Goal: Find specific page/section: Find specific page/section

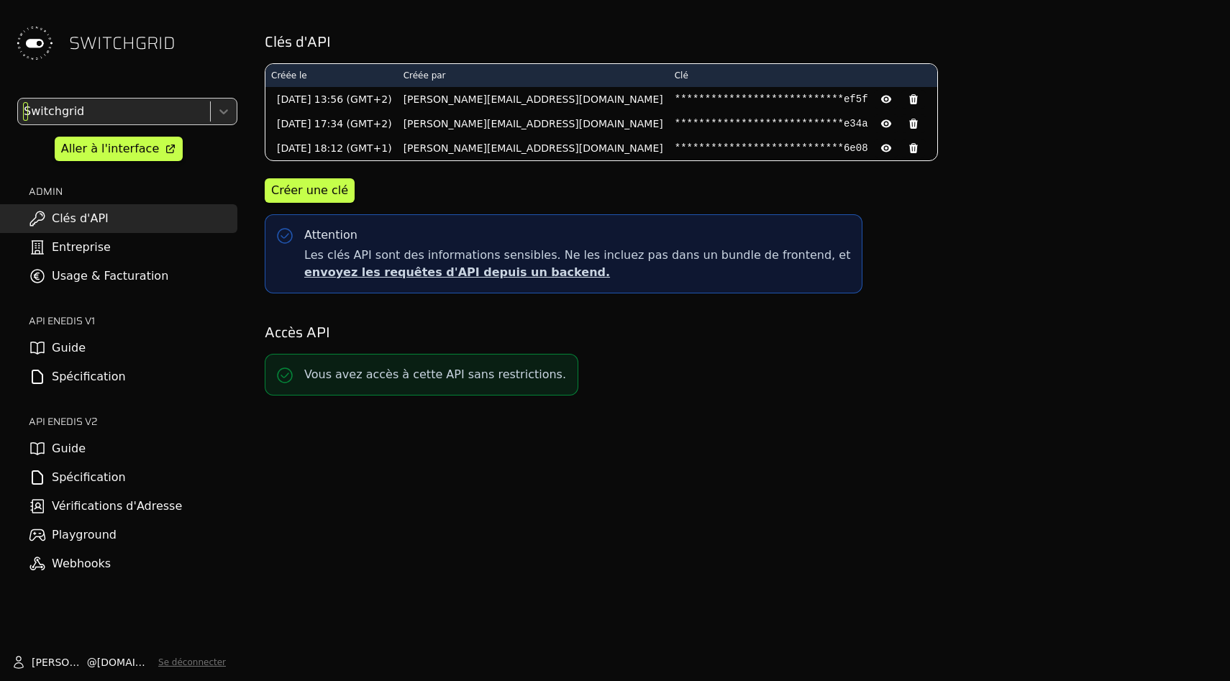
click at [128, 114] on div at bounding box center [112, 111] width 183 height 20
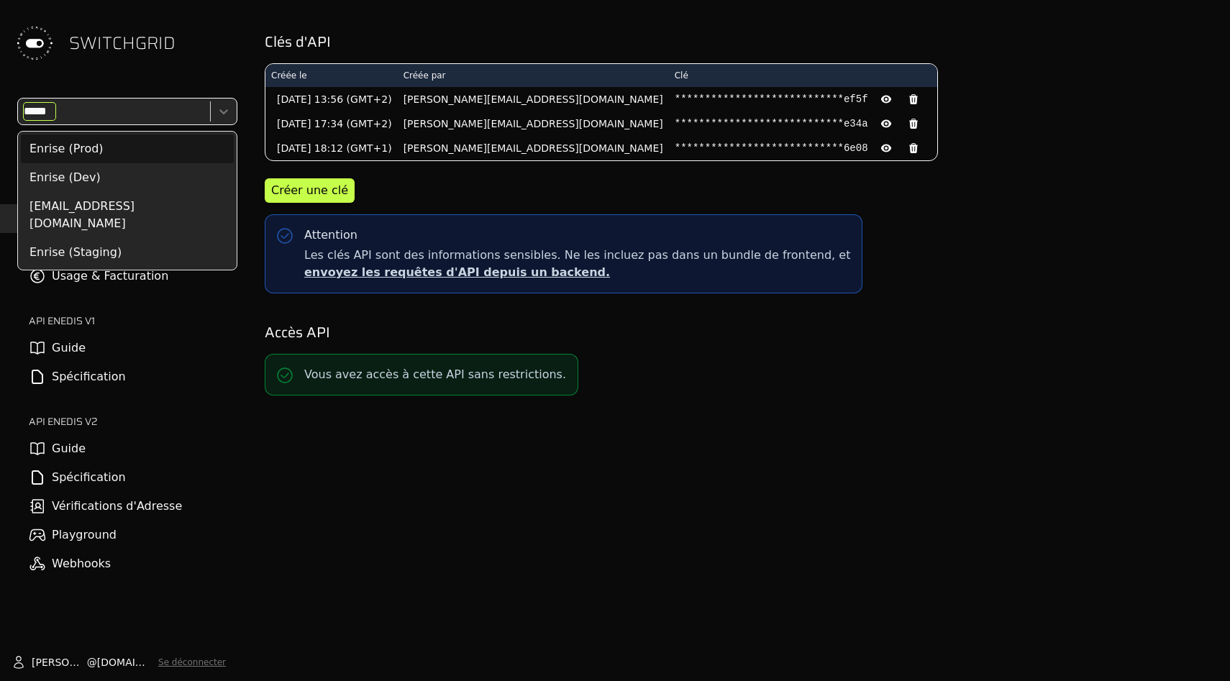
type input "******"
click at [115, 160] on div "Enrise (Prod)" at bounding box center [127, 149] width 213 height 29
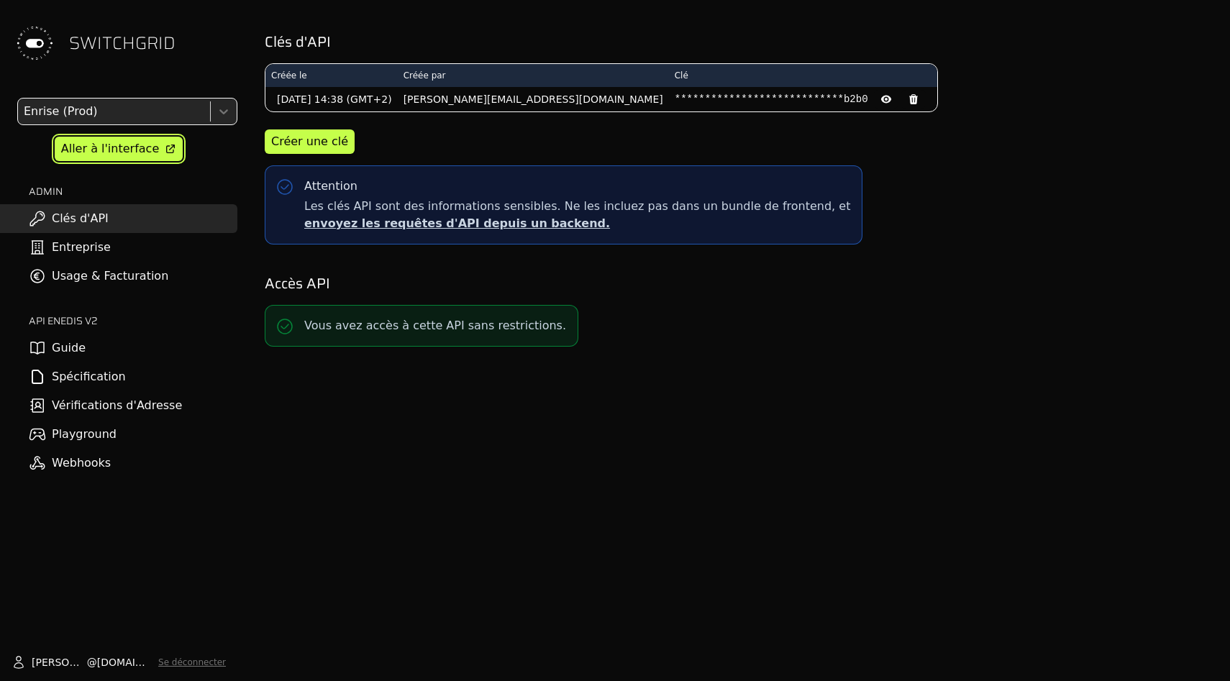
click at [121, 140] on div "Aller à l'interface" at bounding box center [110, 148] width 98 height 17
